Goal: Task Accomplishment & Management: Use online tool/utility

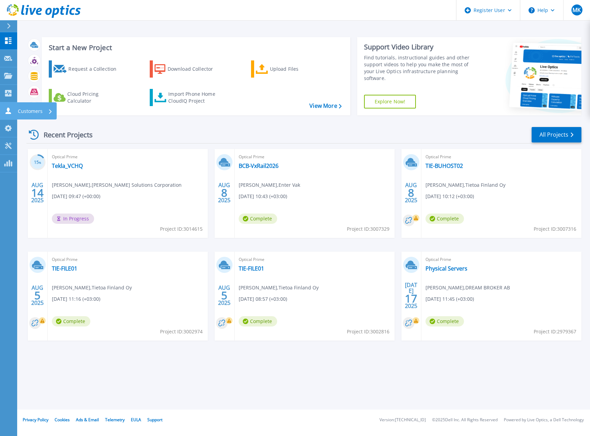
click at [8, 111] on icon at bounding box center [7, 111] width 5 height 7
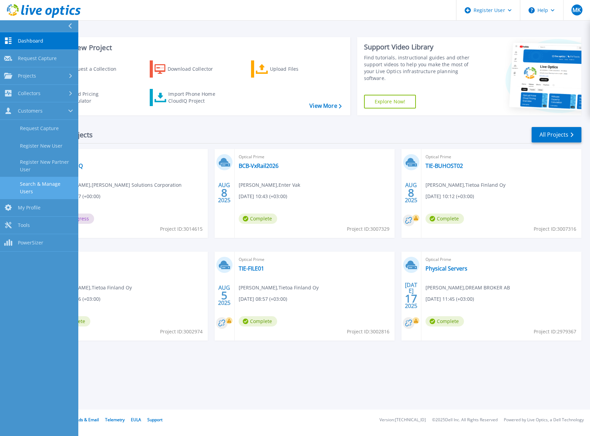
click at [44, 186] on link "Search & Manage Users" at bounding box center [39, 188] width 78 height 22
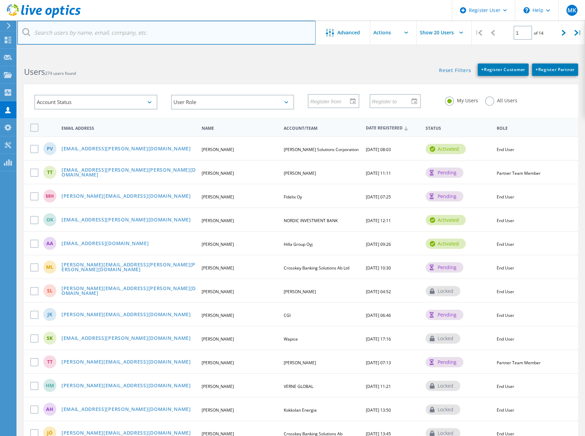
click at [122, 31] on input "text" at bounding box center [166, 33] width 299 height 24
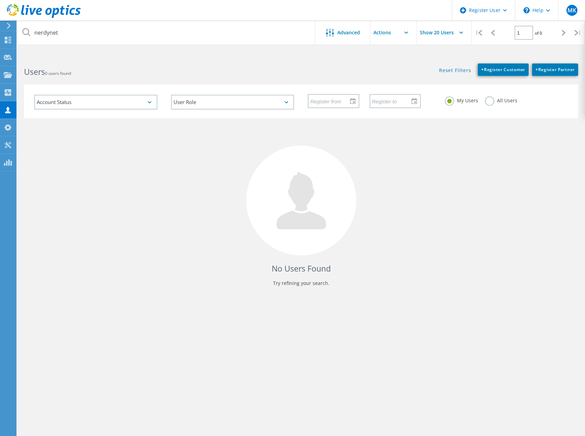
click at [488, 99] on label "All Users" at bounding box center [501, 100] width 32 height 7
click at [0, 0] on input "All Users" at bounding box center [0, 0] width 0 height 0
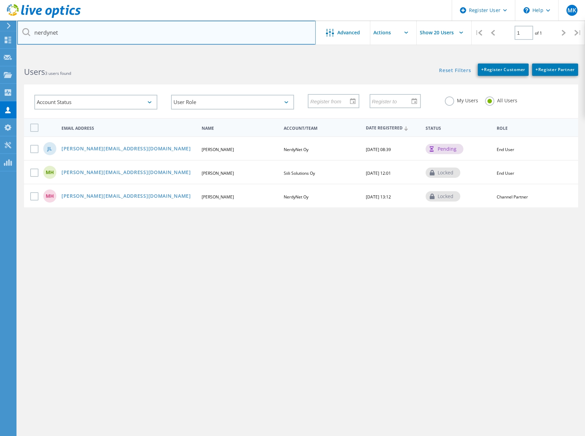
click at [102, 31] on input "nerdynet" at bounding box center [166, 33] width 299 height 24
drag, startPoint x: 91, startPoint y: 33, endPoint x: 10, endPoint y: 32, distance: 81.1
click at [10, 57] on div "Register User \n Help Explore Helpful Articles Contact Support MK Dell User Mar…" at bounding box center [292, 259] width 585 height 405
type input "n"
type input "siili"
